Goal: Task Accomplishment & Management: Manage account settings

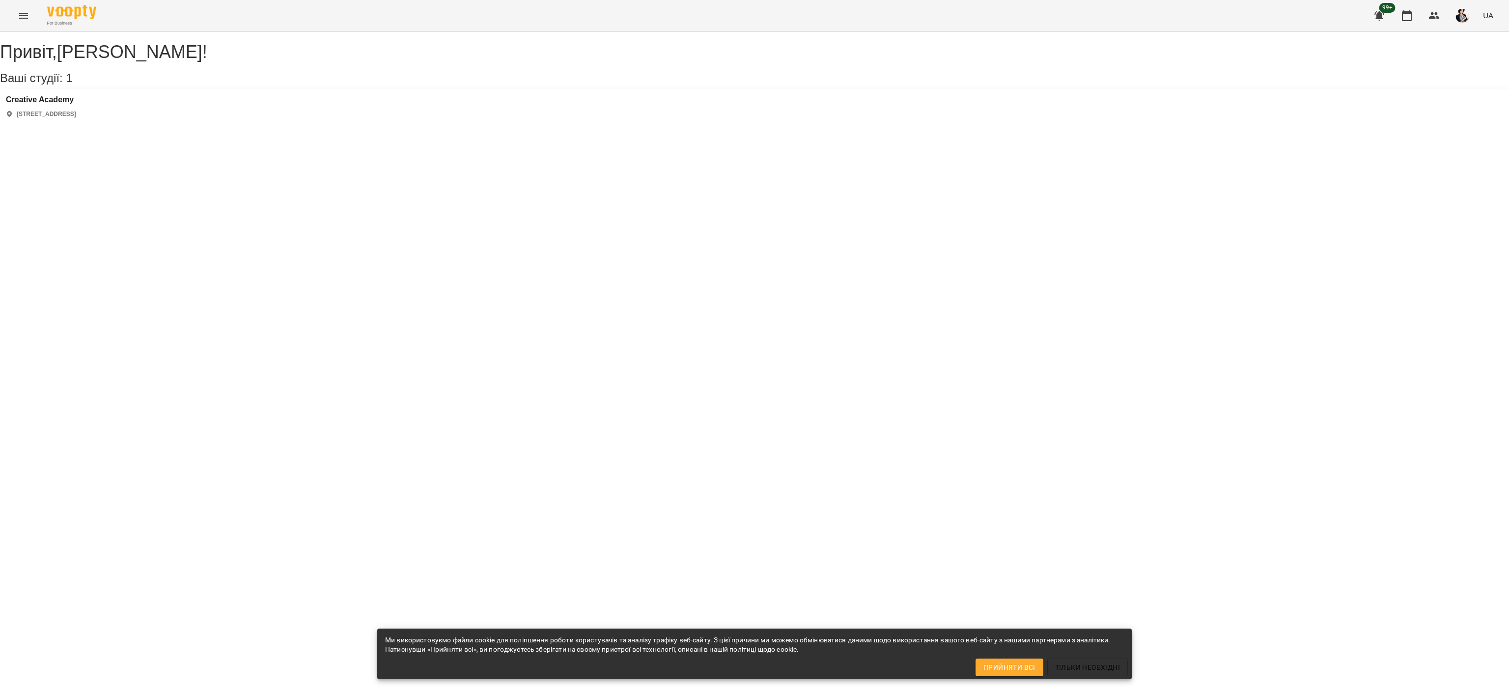
click at [26, 15] on icon "Menu" at bounding box center [24, 16] width 12 height 12
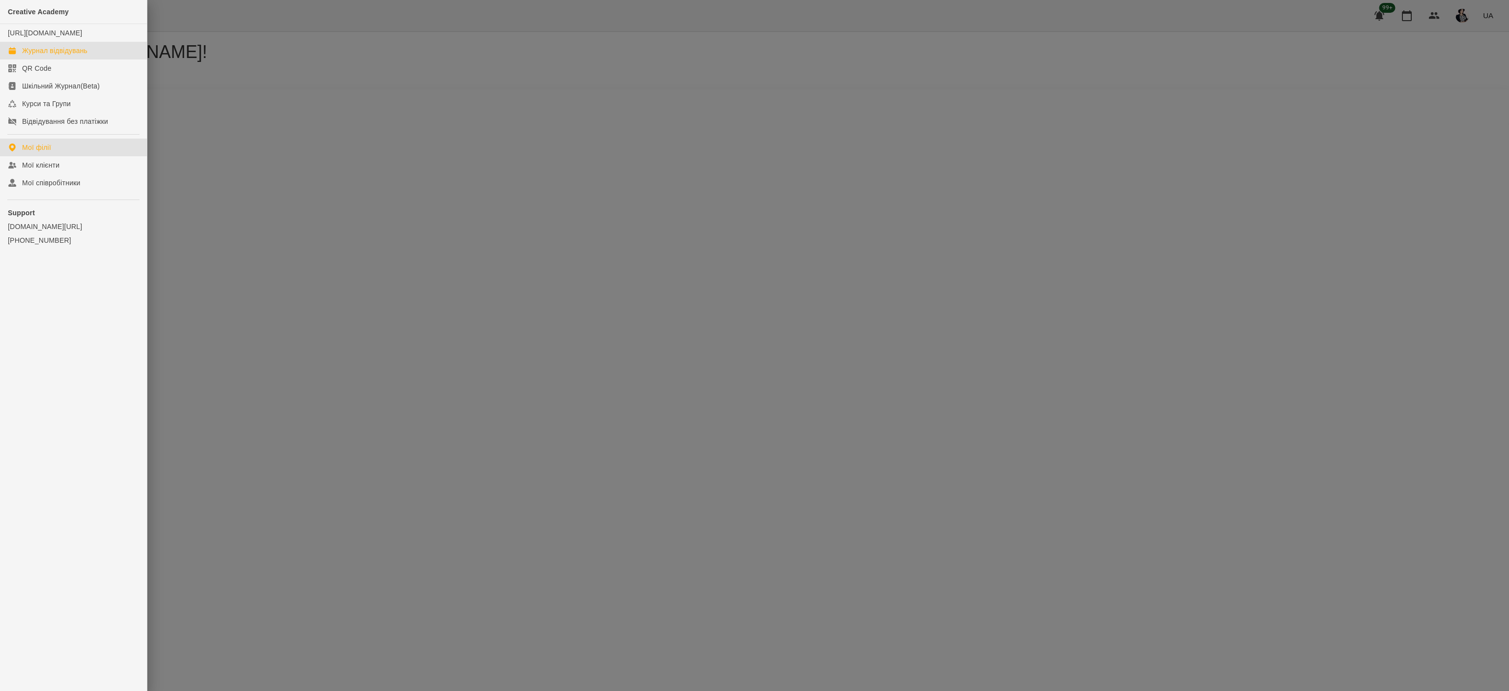
click at [64, 55] on div "Журнал відвідувань" at bounding box center [54, 51] width 65 height 10
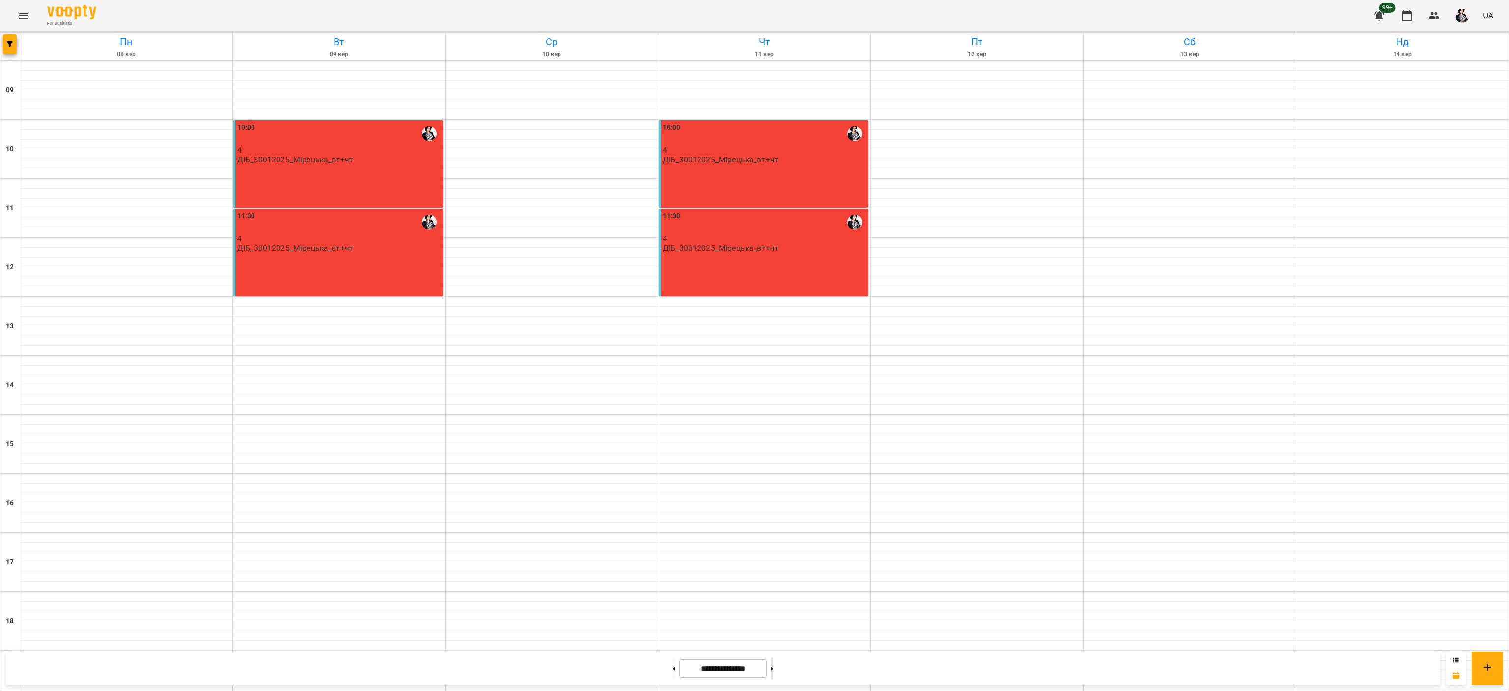
click at [773, 667] on icon at bounding box center [772, 668] width 2 height 4
type input "**********"
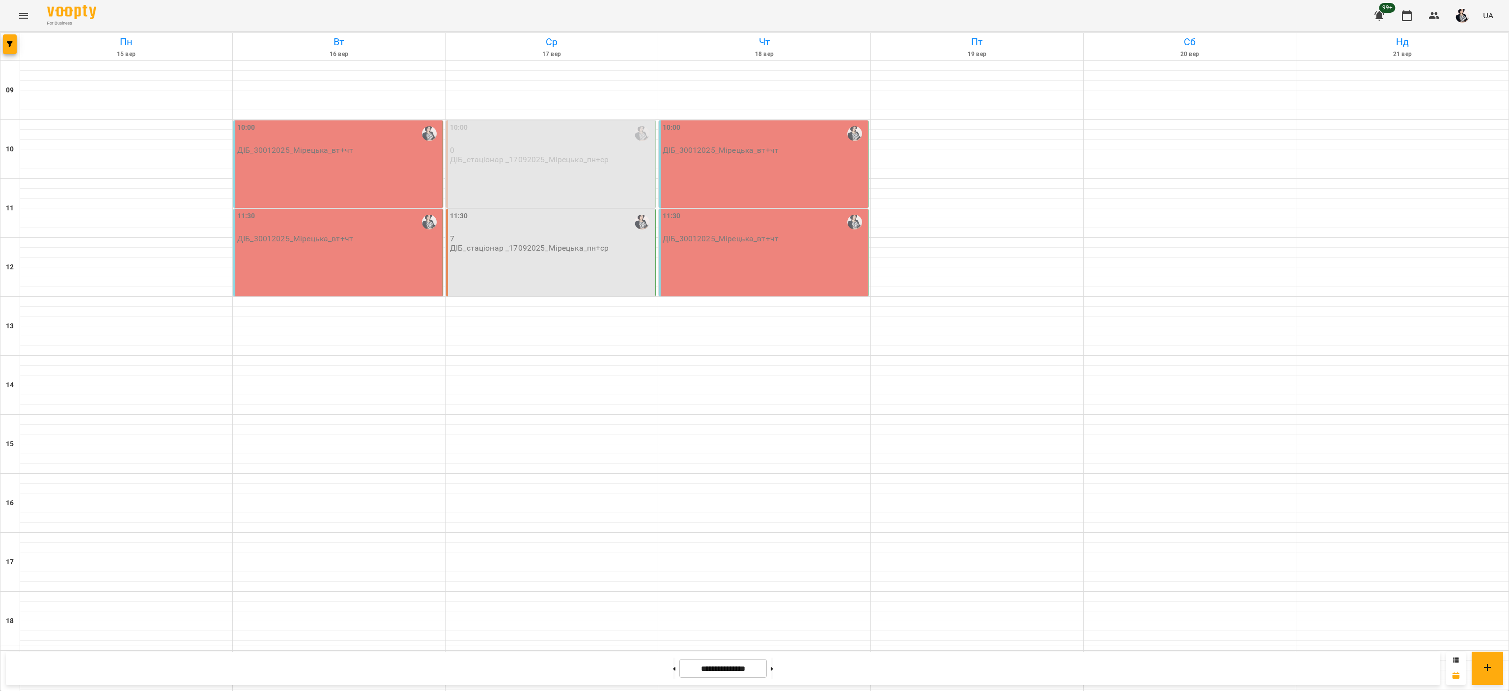
click at [373, 142] on div "10:00" at bounding box center [338, 133] width 203 height 23
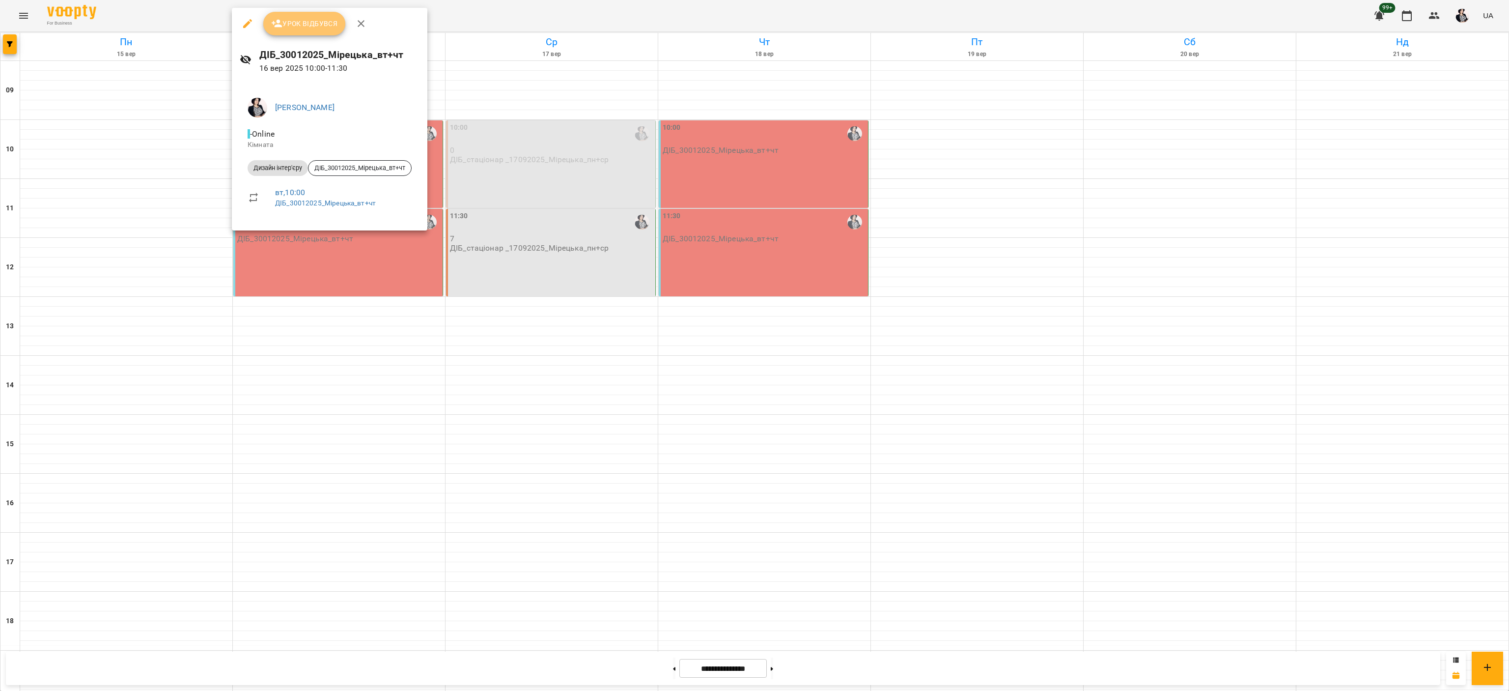
click at [307, 19] on span "Урок відбувся" at bounding box center [304, 24] width 67 height 12
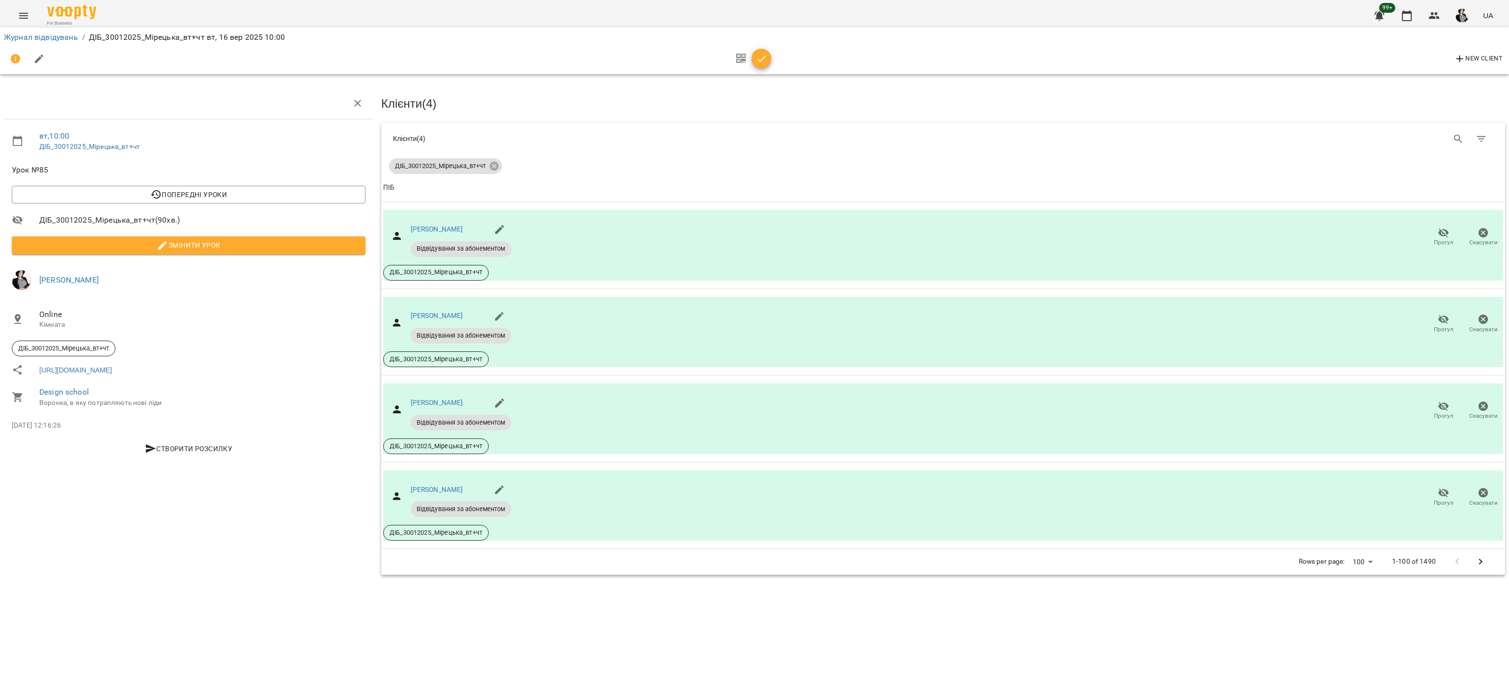
click at [770, 56] on span "button" at bounding box center [761, 59] width 20 height 12
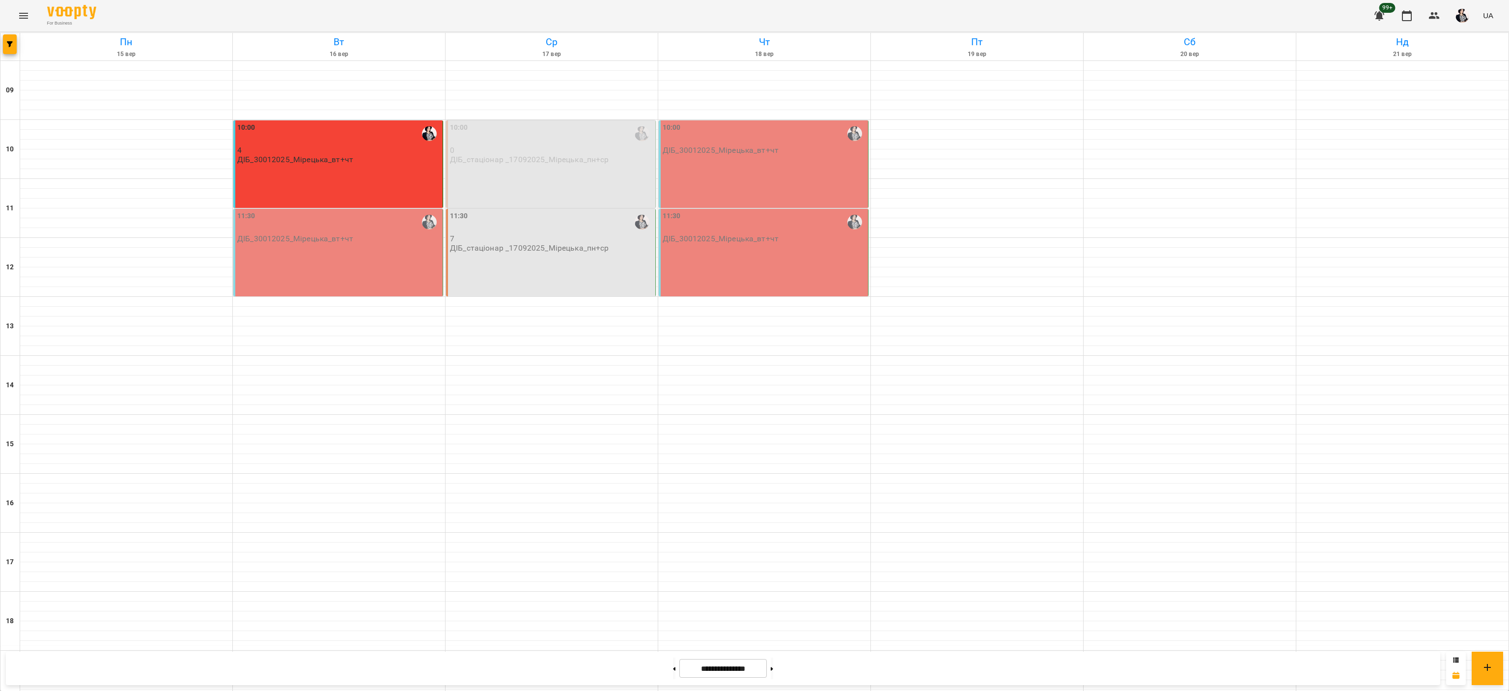
click at [350, 262] on div "11:30 ДІБ_30012025_Мірецька_вт+чт" at bounding box center [338, 252] width 210 height 87
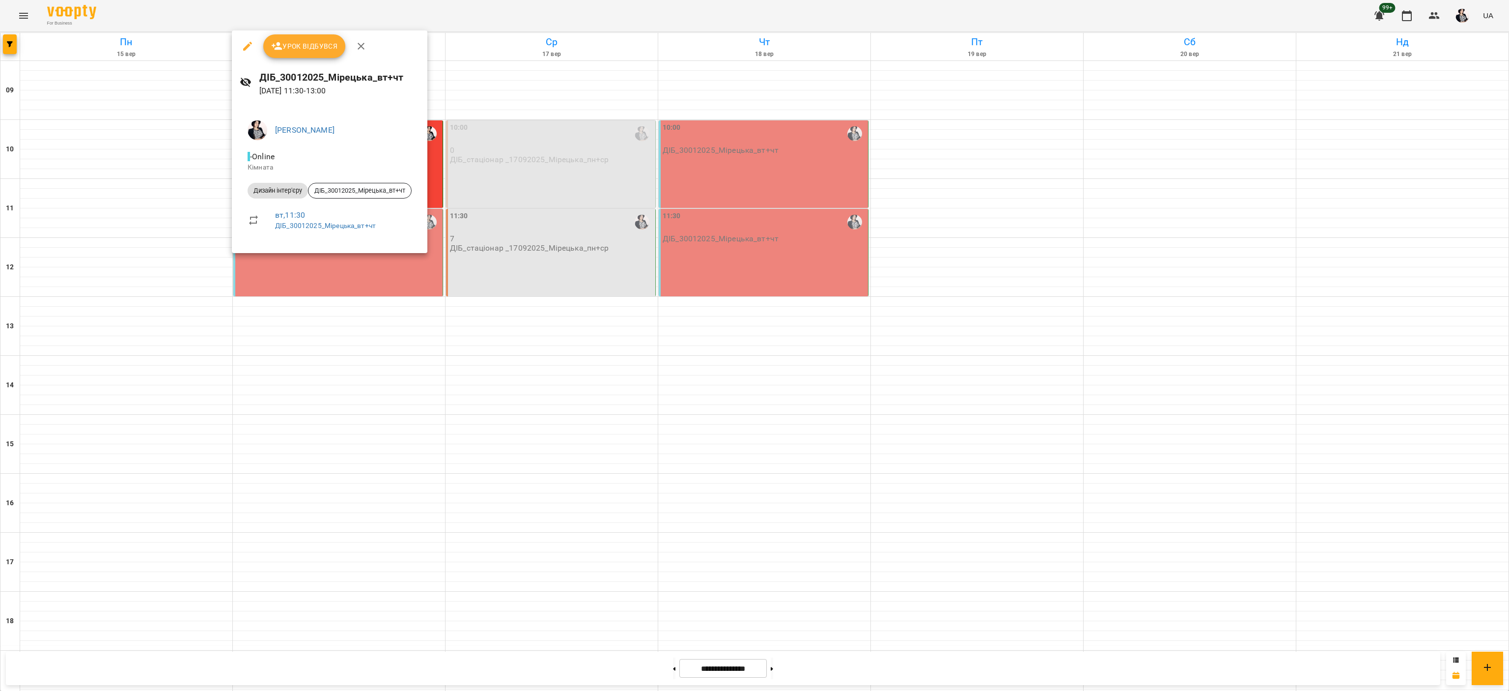
click at [314, 43] on span "Урок відбувся" at bounding box center [304, 46] width 67 height 12
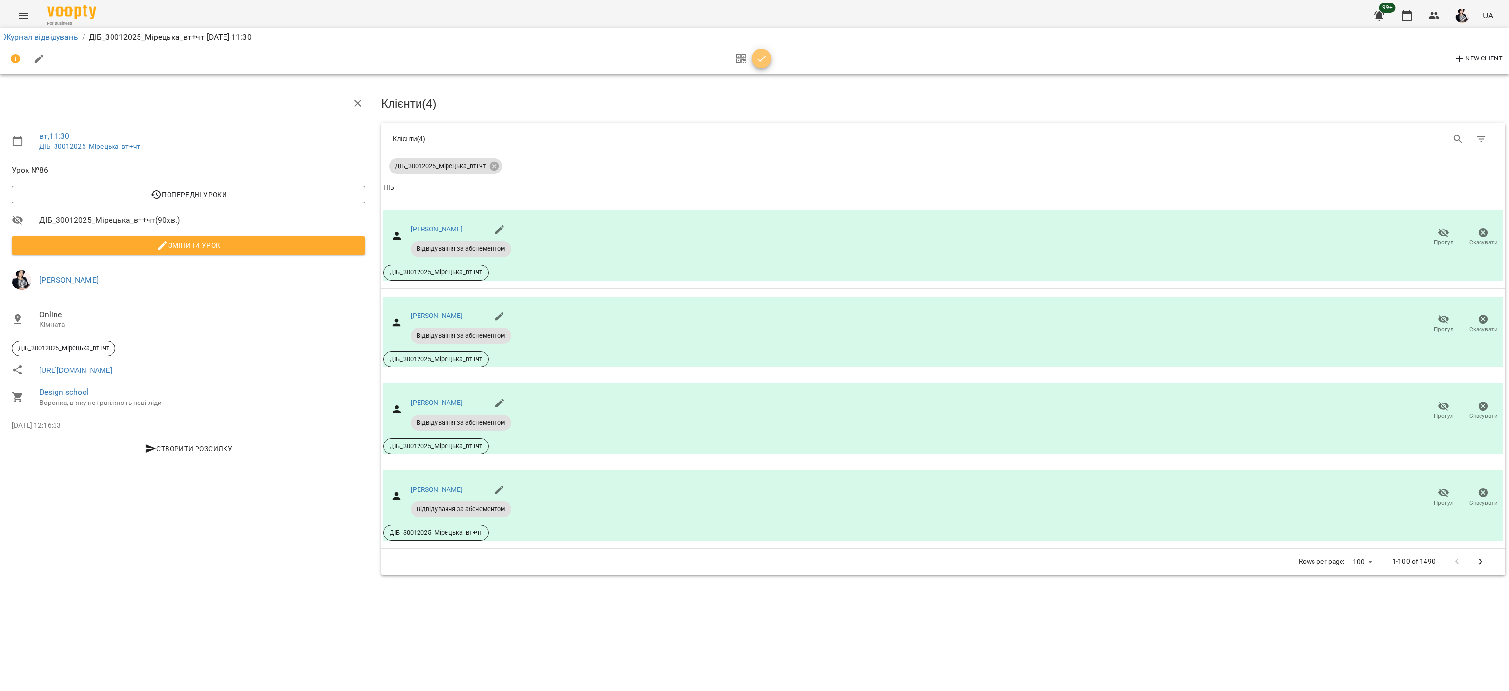
click at [764, 63] on icon "button" at bounding box center [762, 59] width 12 height 12
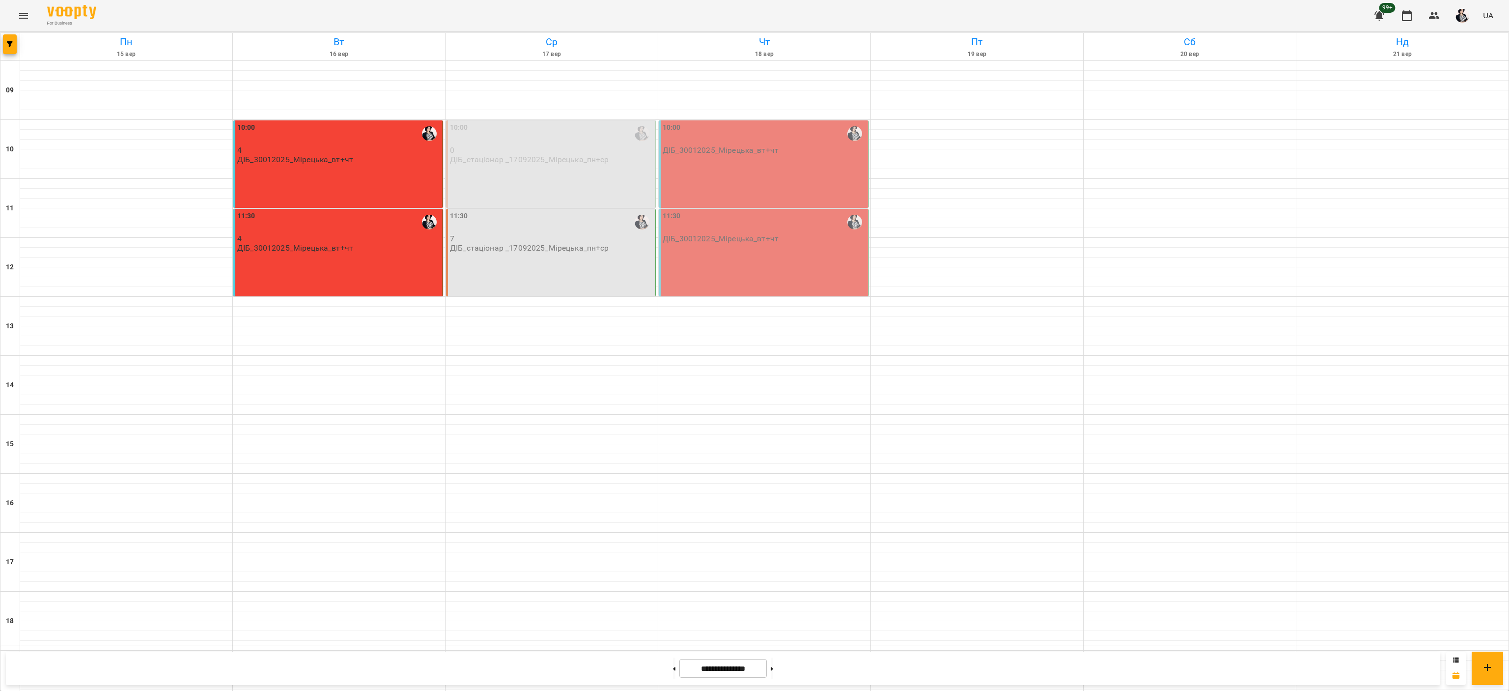
click at [561, 176] on div "10:00 0 ДІБ_стаціонар _17092025_Мірецька_пн+ср" at bounding box center [551, 163] width 210 height 87
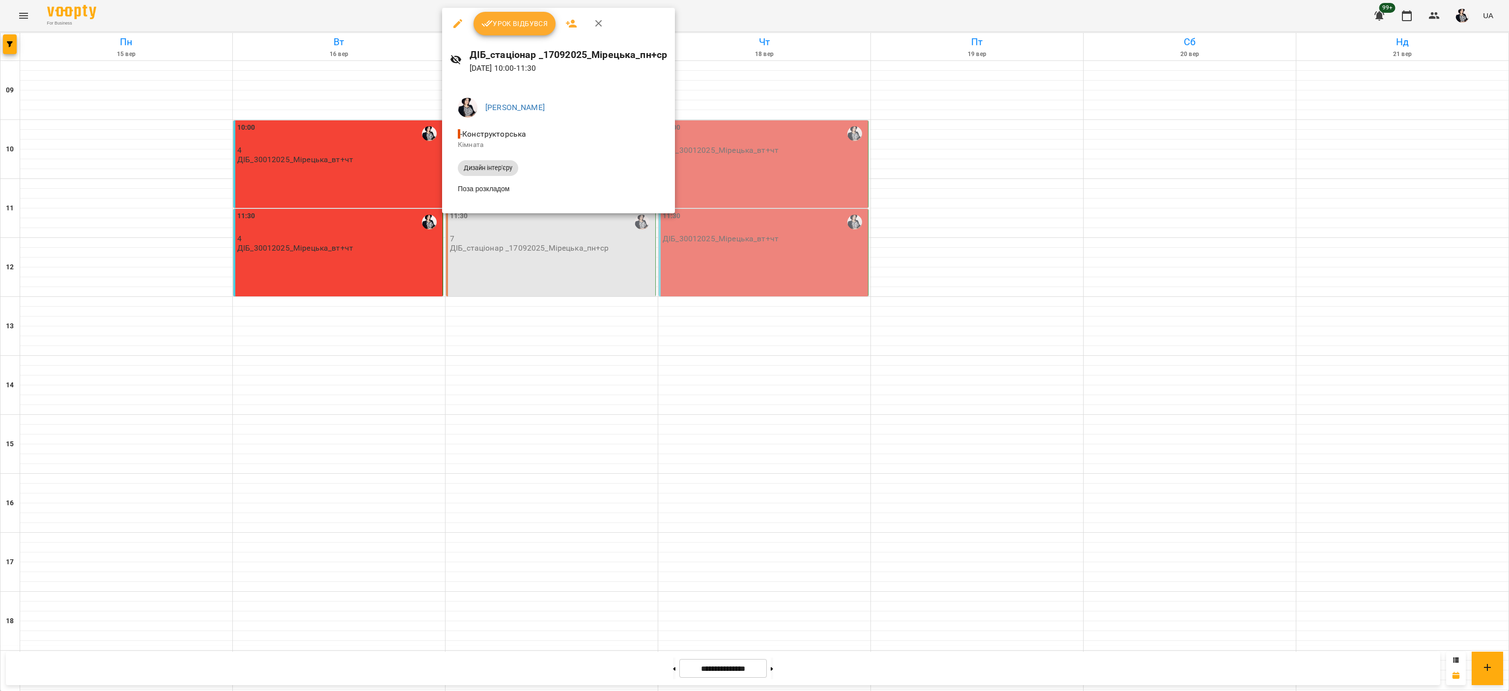
click at [526, 21] on span "Урок відбувся" at bounding box center [514, 24] width 67 height 12
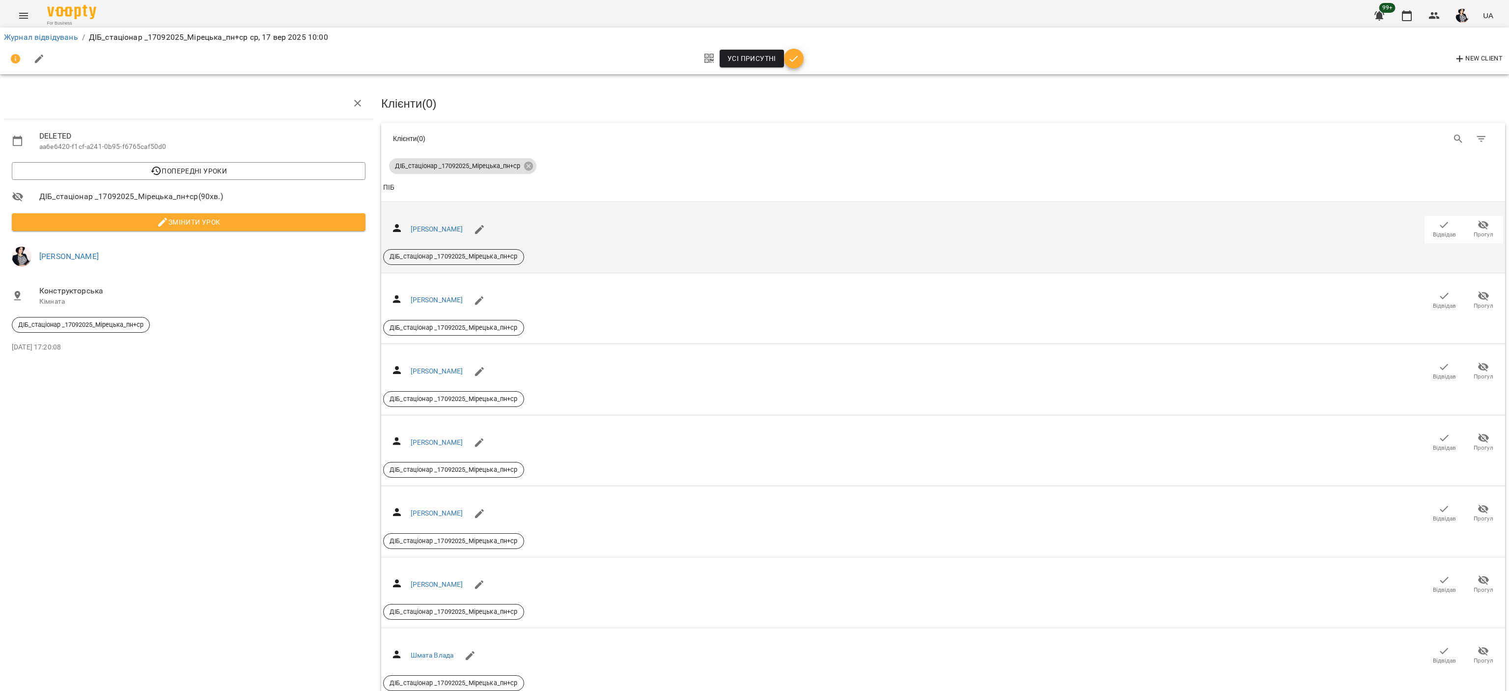
scroll to position [58, 0]
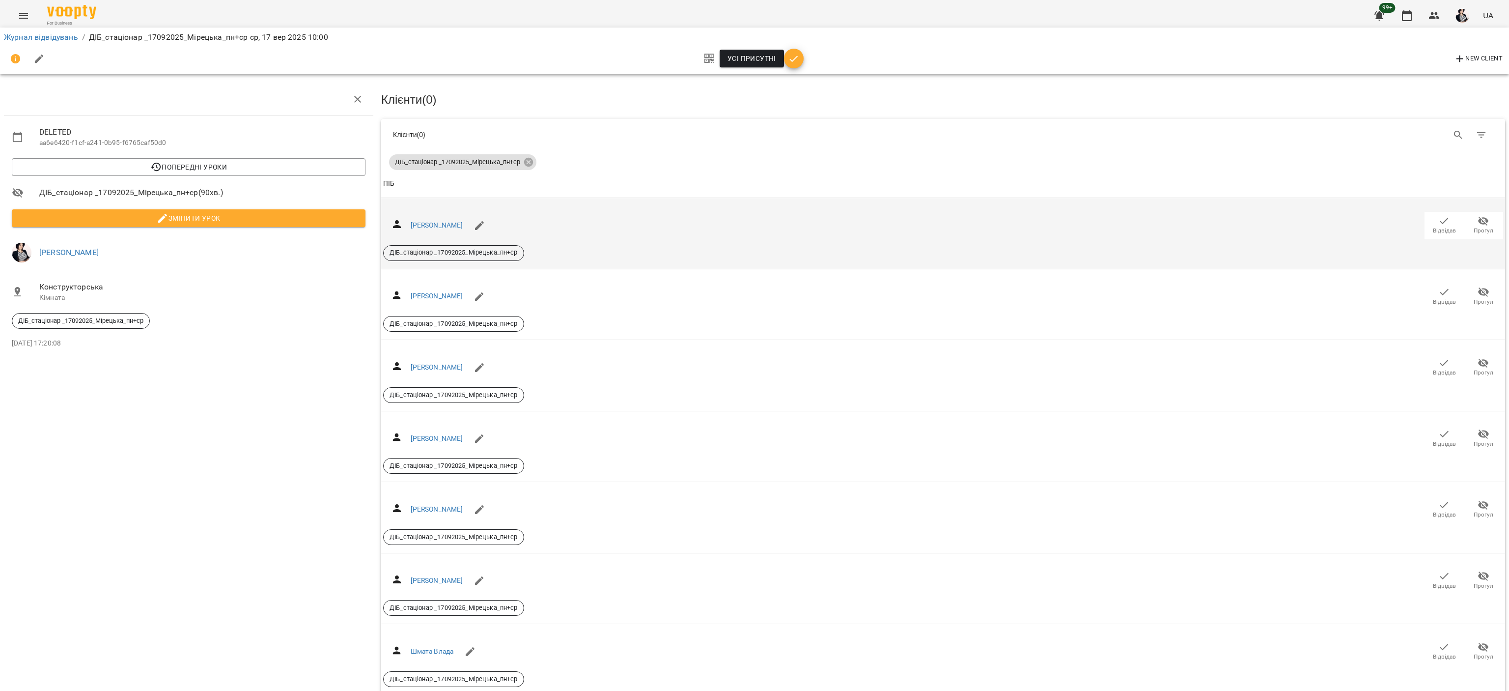
click at [1433, 226] on span "Відвідав" at bounding box center [1444, 230] width 23 height 8
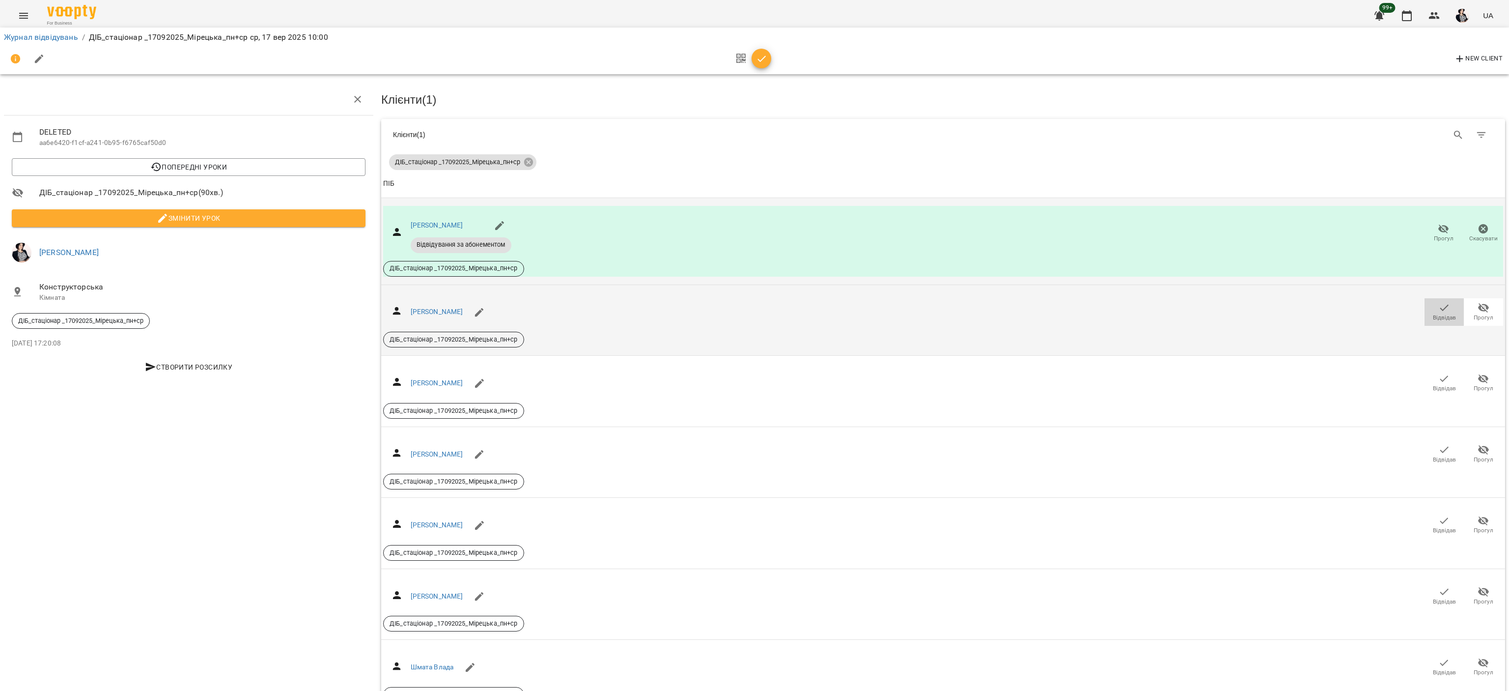
click at [1438, 302] on icon "button" at bounding box center [1444, 308] width 12 height 12
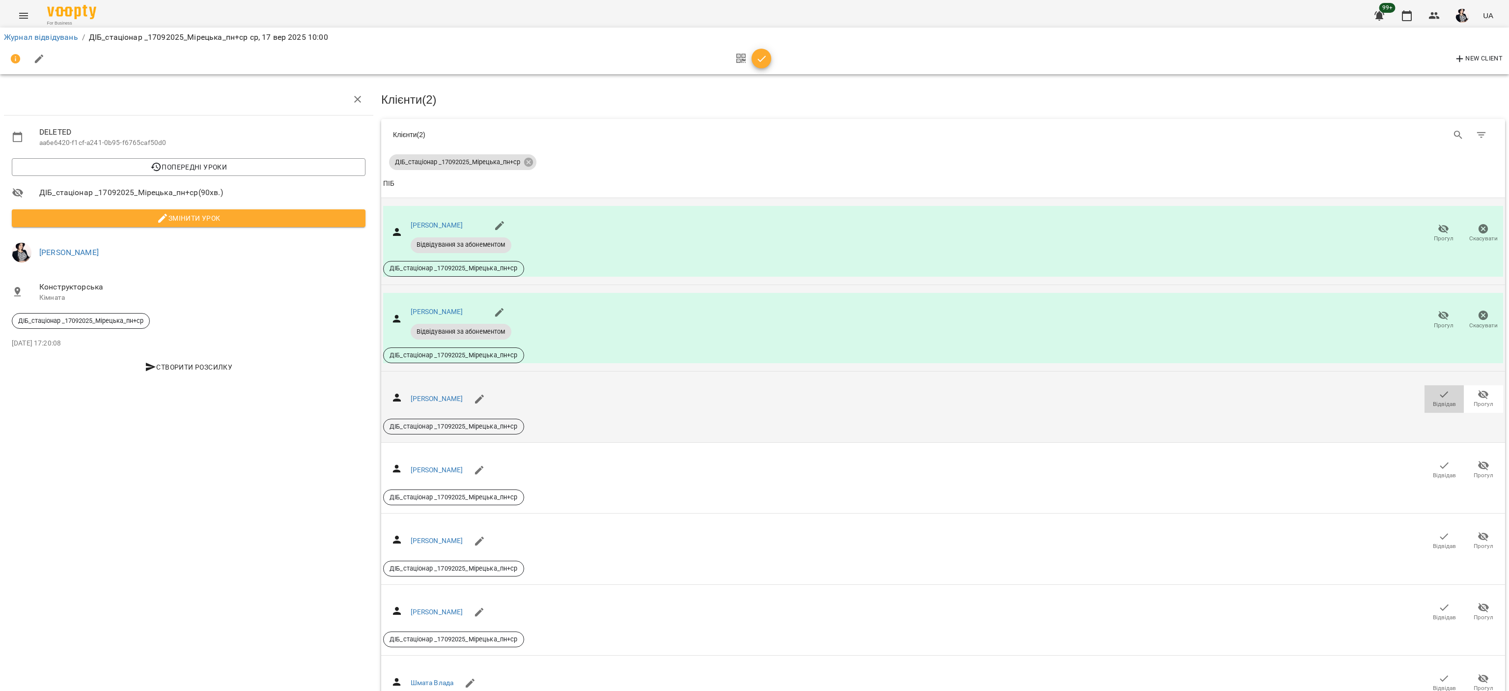
click at [1438, 388] on icon "button" at bounding box center [1444, 394] width 12 height 12
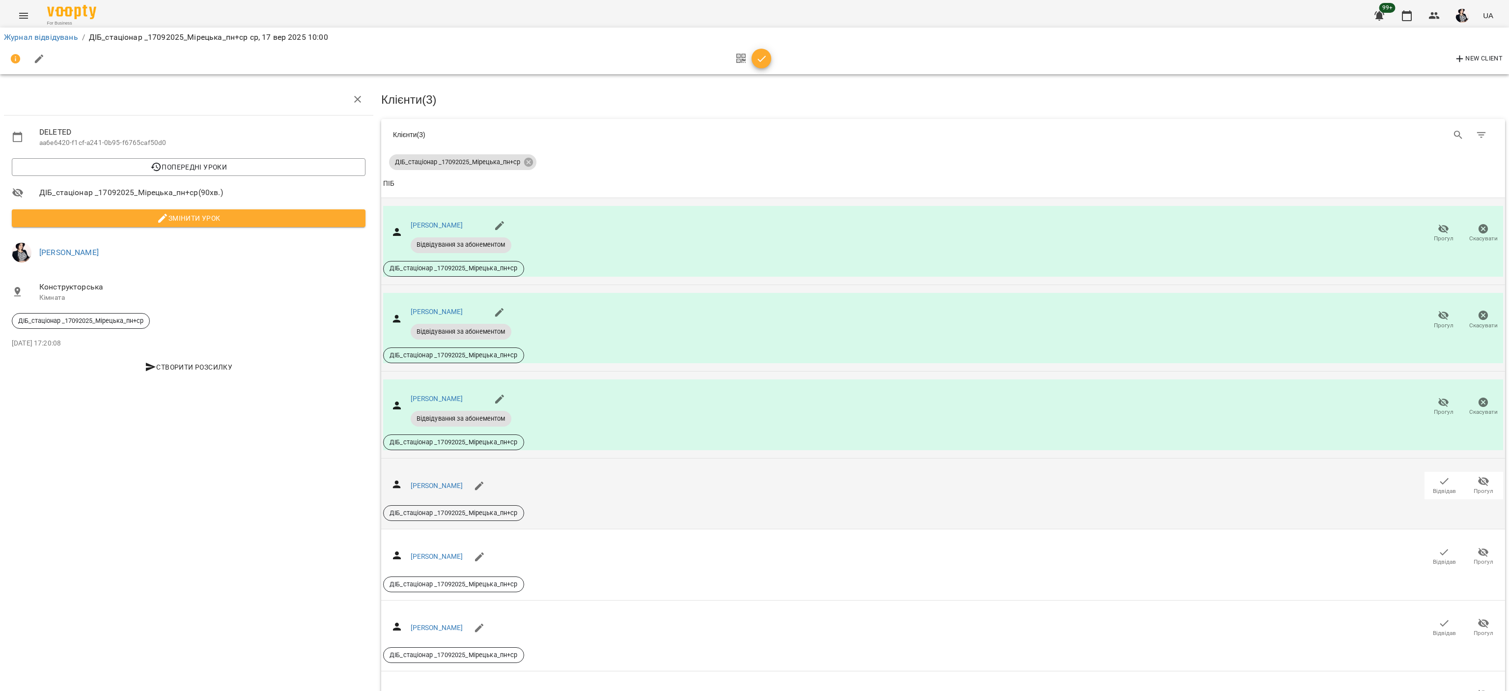
scroll to position [105, 0]
click at [1475, 475] on span "Прогул" at bounding box center [1483, 485] width 28 height 20
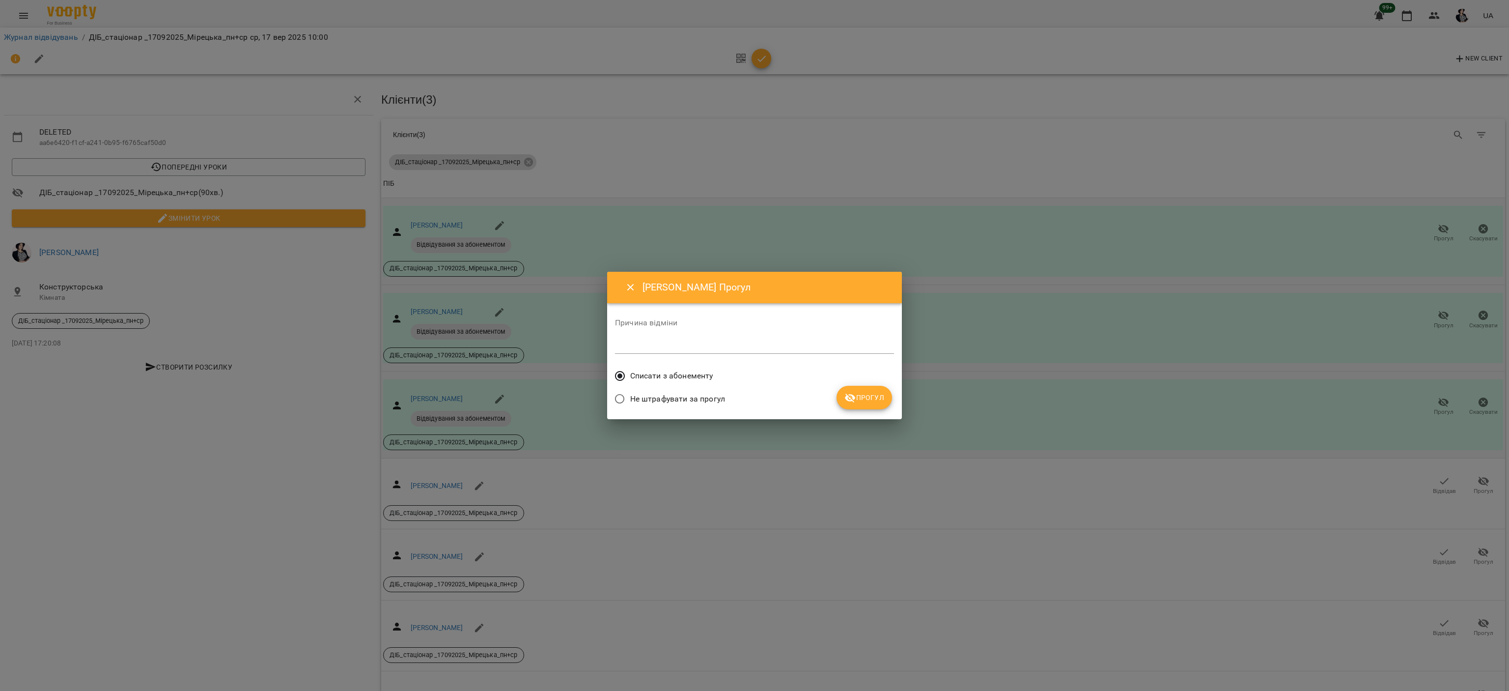
click at [705, 400] on span "Не штрафувати за прогул" at bounding box center [677, 399] width 95 height 12
click at [867, 392] on span "Прогул" at bounding box center [864, 397] width 40 height 12
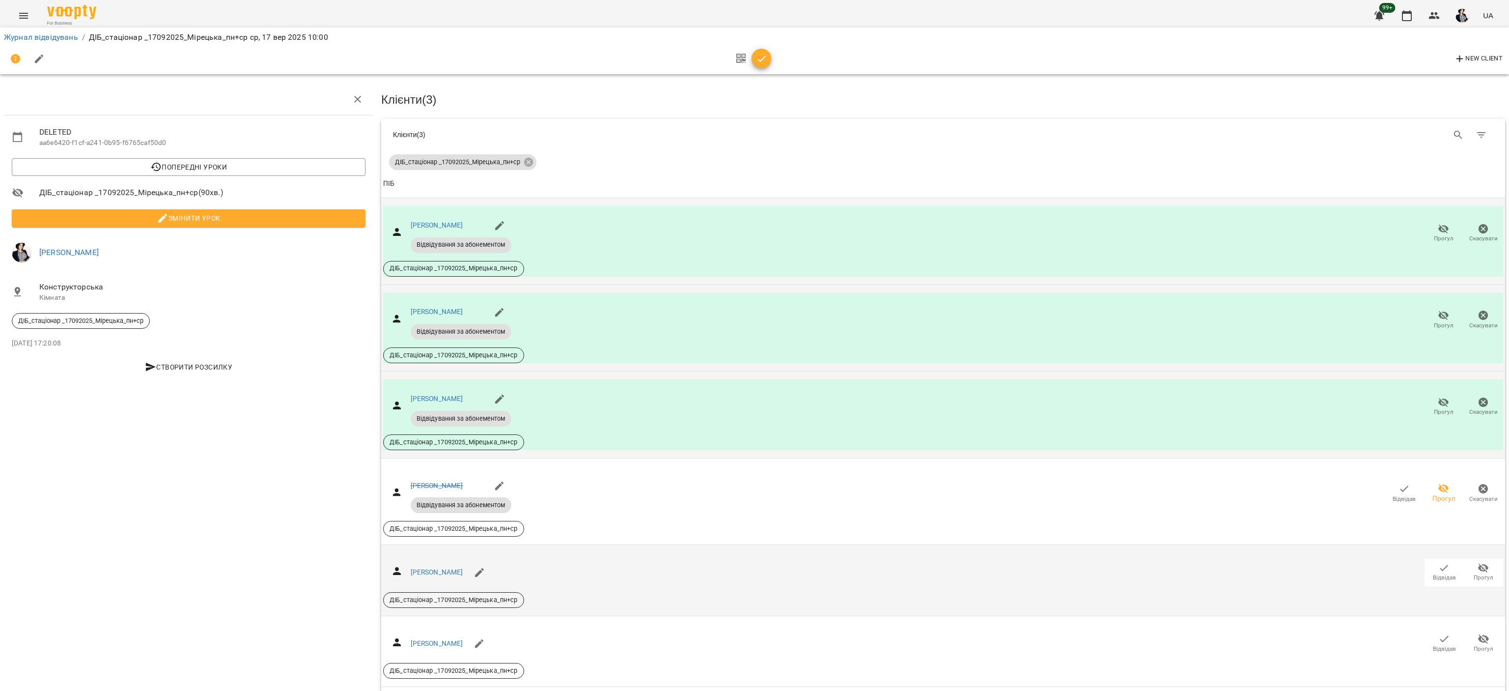
scroll to position [121, 0]
click at [1438, 562] on icon "button" at bounding box center [1444, 568] width 12 height 12
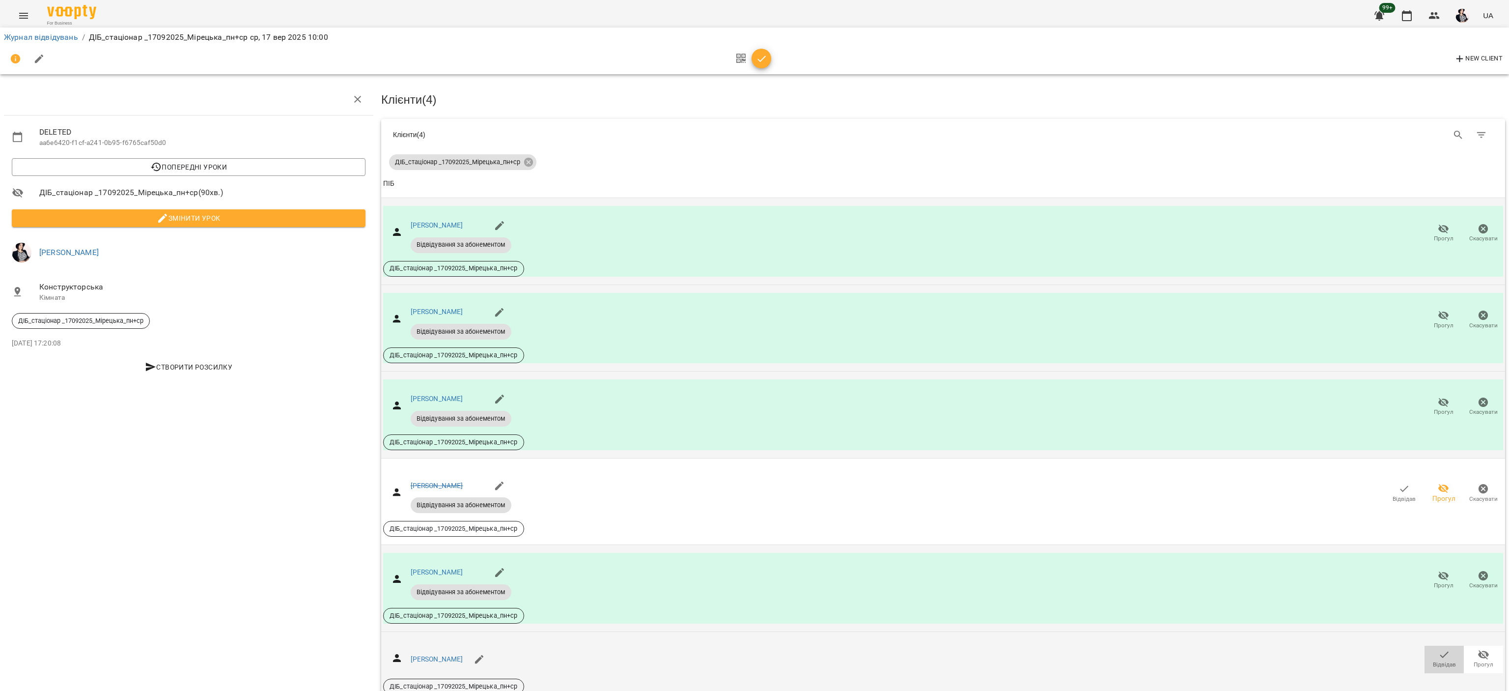
click at [1440, 651] on icon "button" at bounding box center [1444, 654] width 8 height 6
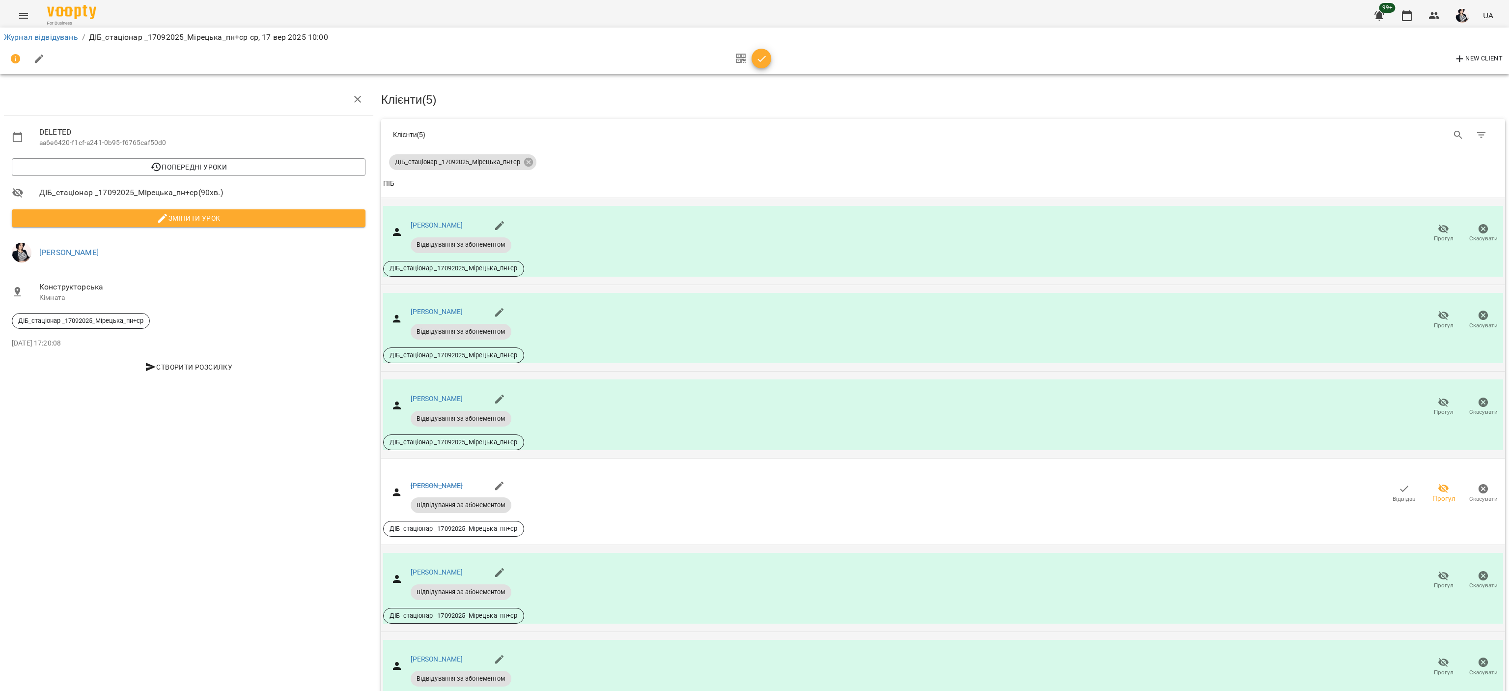
scroll to position [152, 0]
click at [762, 57] on icon "button" at bounding box center [762, 59] width 12 height 12
